Goal: Information Seeking & Learning: Learn about a topic

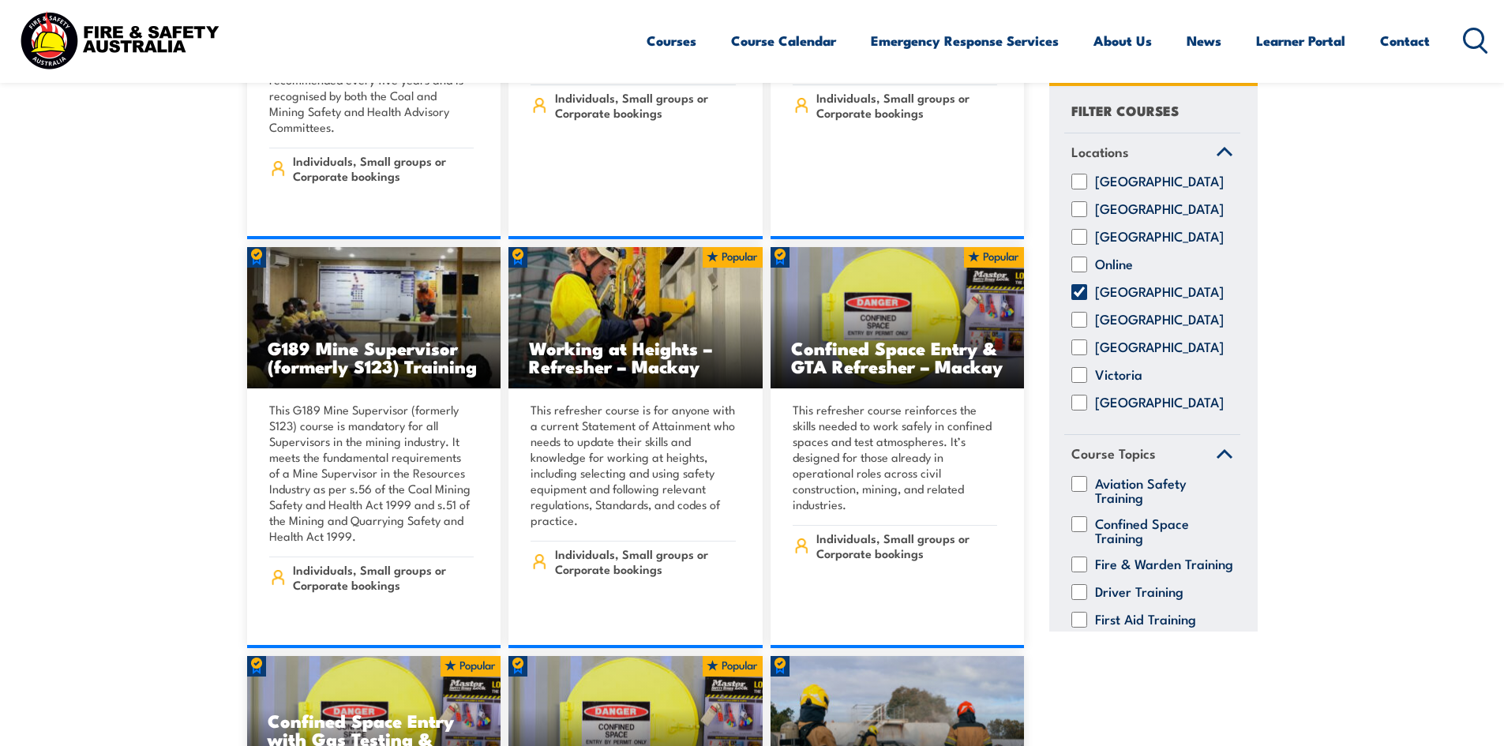
scroll to position [1105, 0]
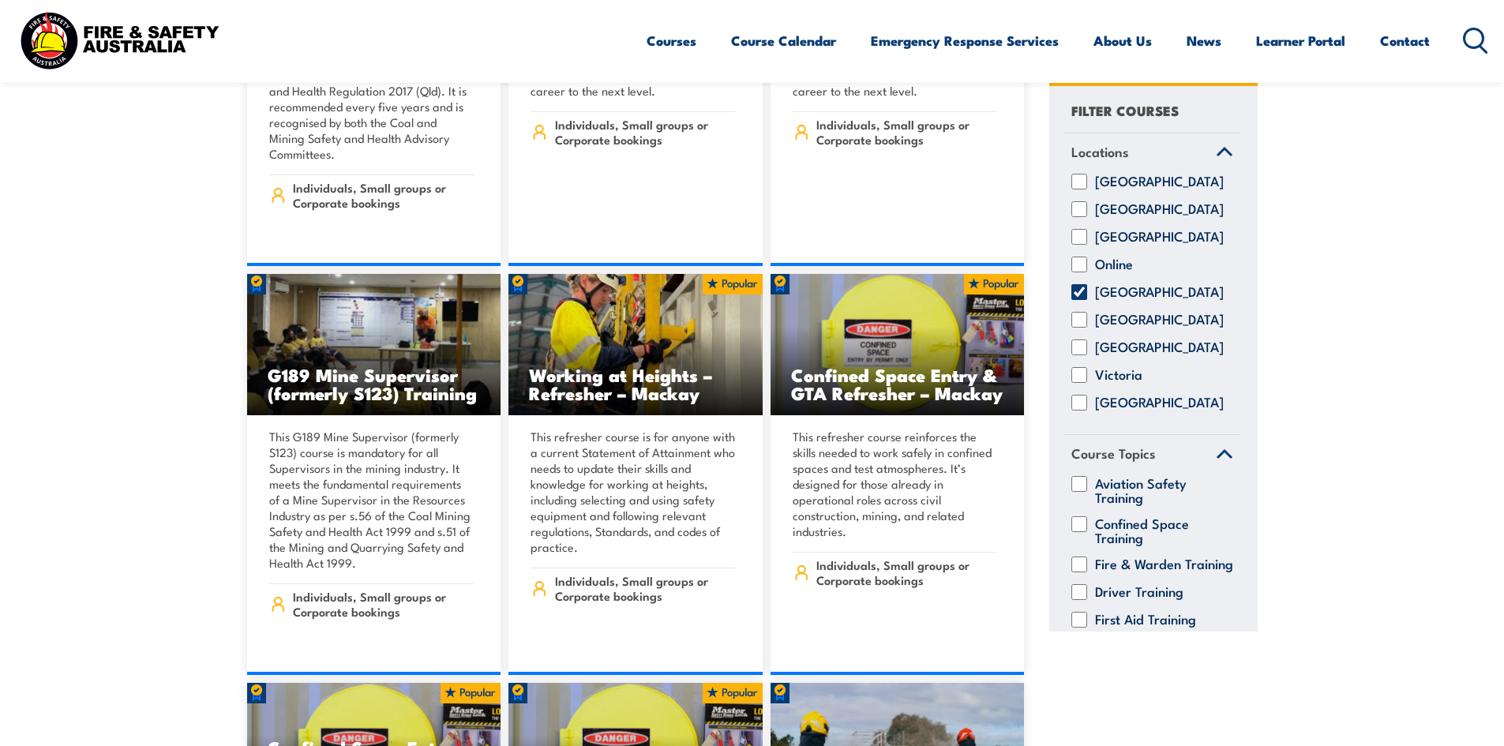
click at [1470, 36] on icon at bounding box center [1475, 41] width 25 height 26
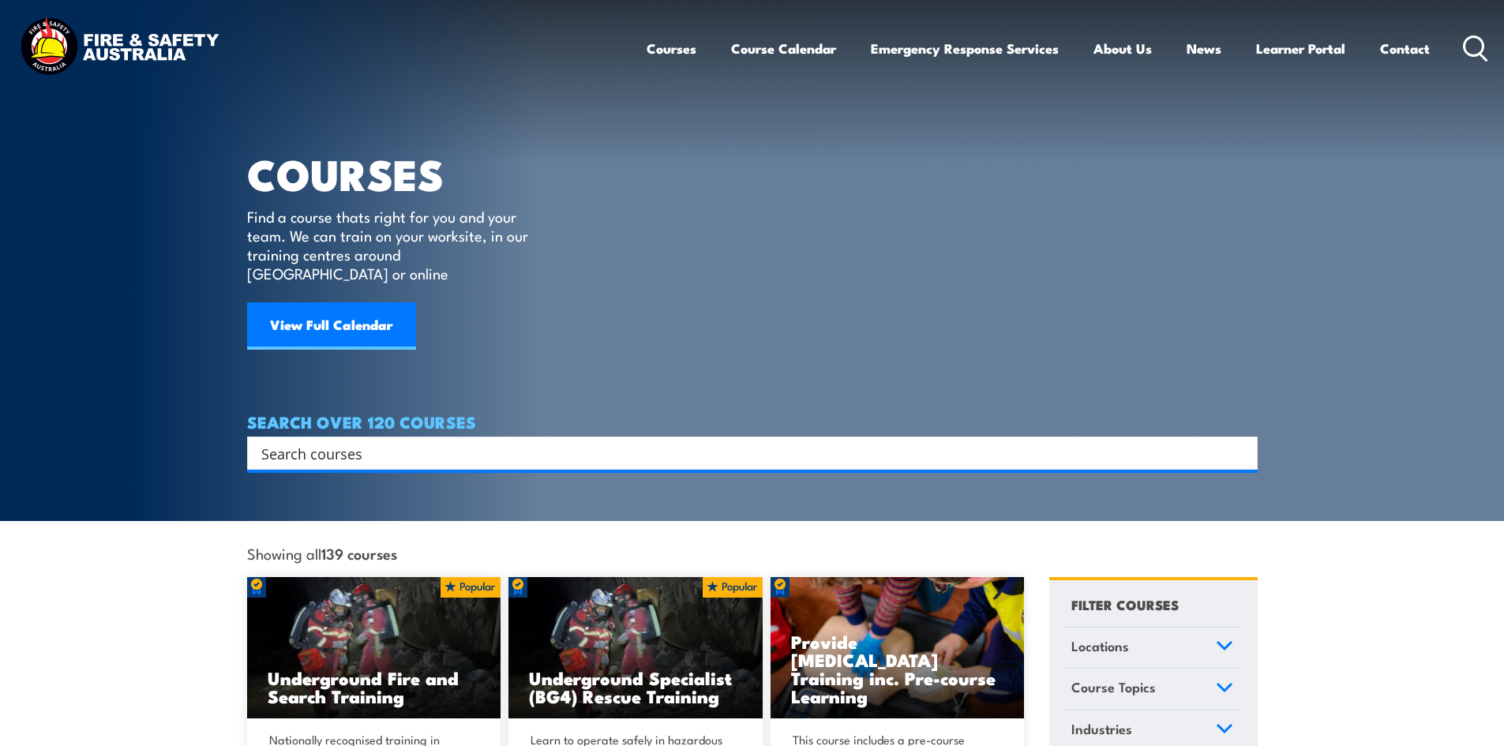
click at [402, 441] on input "Search input" at bounding box center [741, 453] width 961 height 24
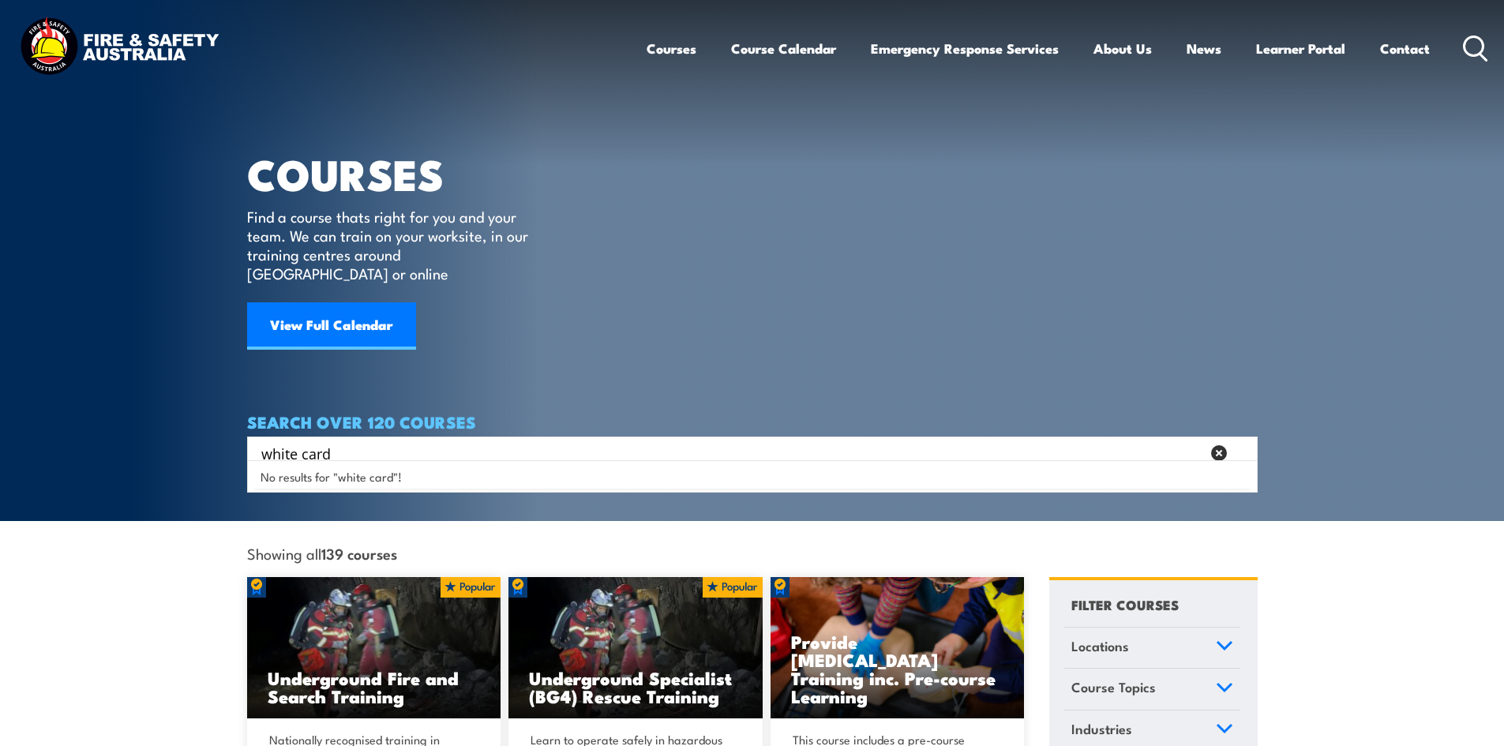
type input "white card"
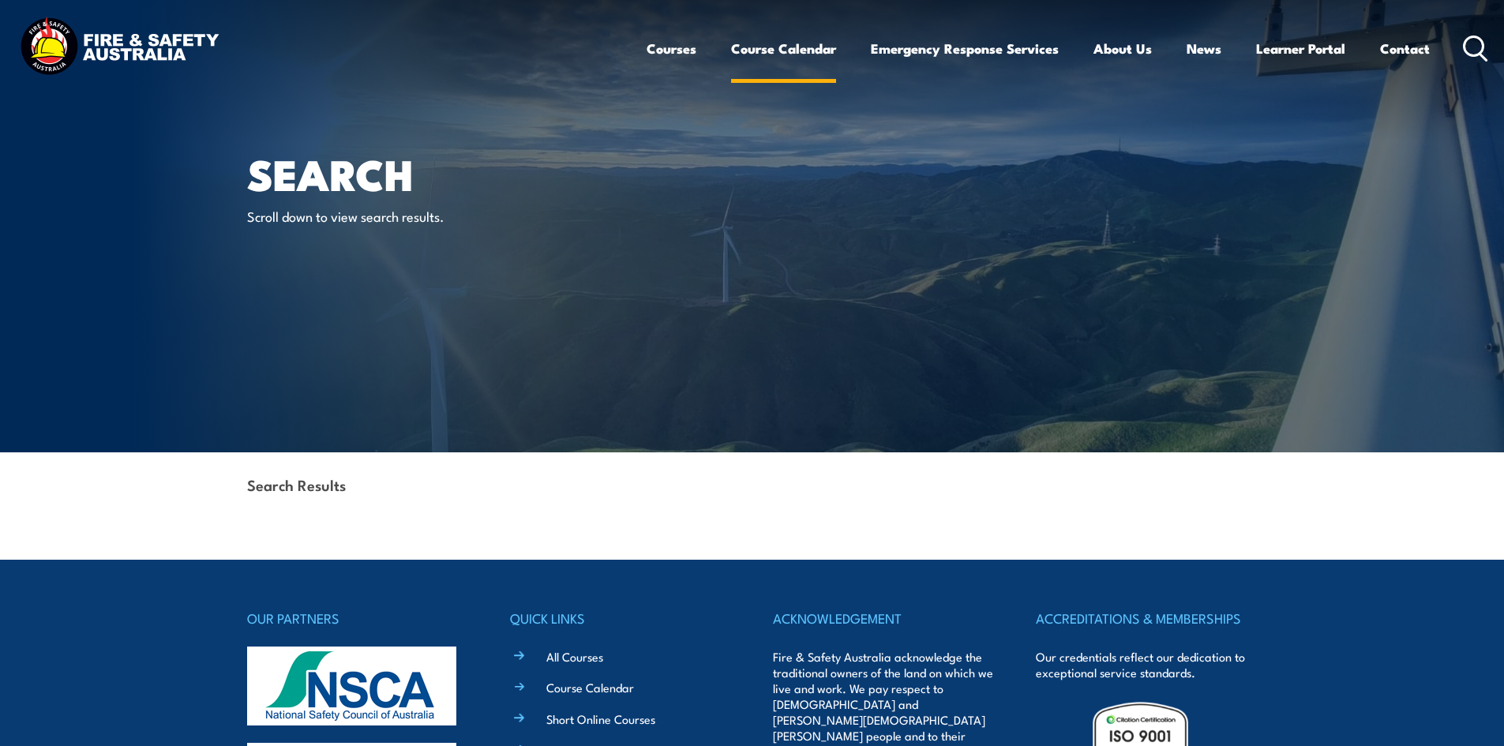
click at [792, 51] on link "Course Calendar" at bounding box center [783, 49] width 105 height 42
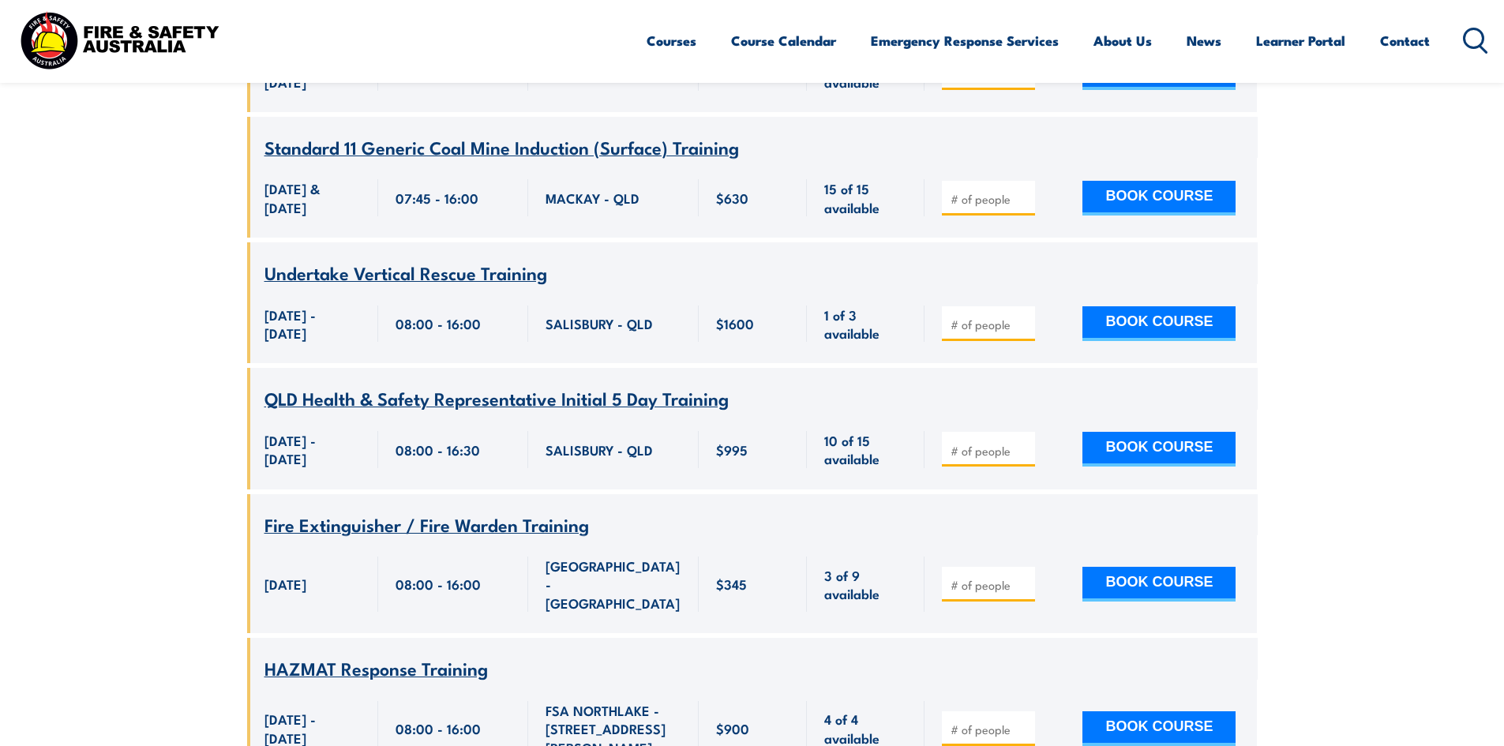
scroll to position [17601, 0]
